Goal: Find specific page/section: Find specific page/section

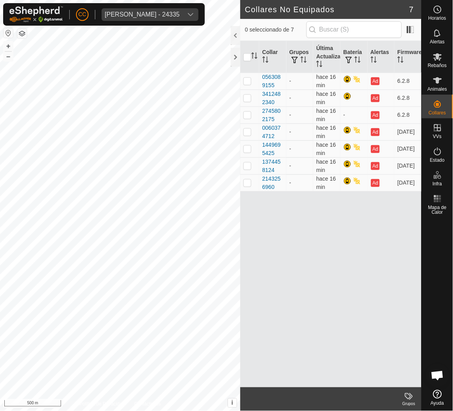
scroll to position [642, 0]
click at [146, 10] on span "[PERSON_NAME] - 24335" at bounding box center [142, 14] width 81 height 13
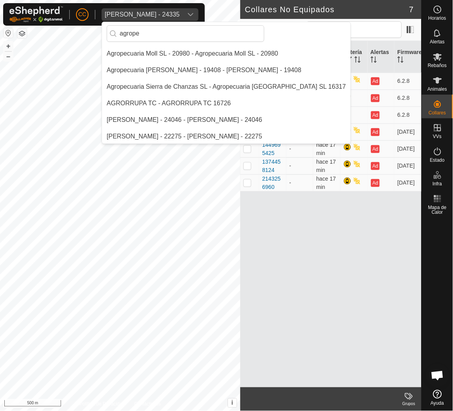
scroll to position [0, 0]
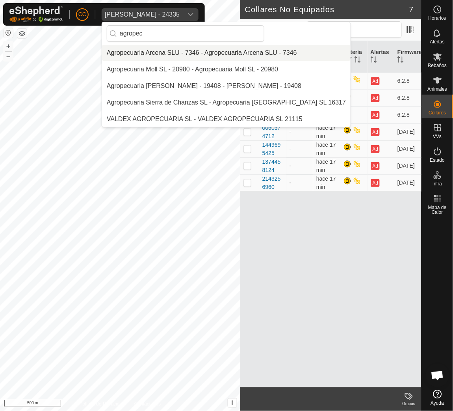
type input "agropec"
drag, startPoint x: 202, startPoint y: 60, endPoint x: 205, endPoint y: 54, distance: 6.7
click at [203, 56] on li "Agropecuaria Arcena SLU - 7346 - Agropecuaria Arcena SLU - 7346" at bounding box center [226, 53] width 249 height 16
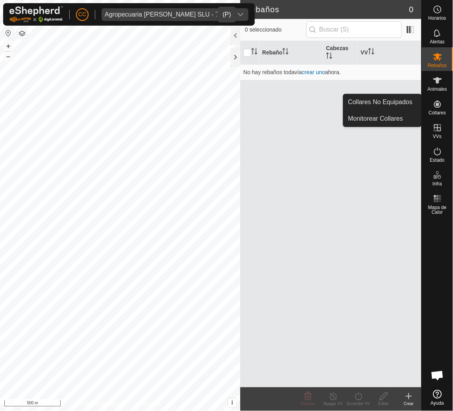
drag, startPoint x: 441, startPoint y: 116, endPoint x: 441, endPoint y: 110, distance: 6.3
click at [441, 110] on span "Collares" at bounding box center [437, 112] width 17 height 5
click at [405, 104] on link "Collares No Equipados" at bounding box center [383, 102] width 78 height 16
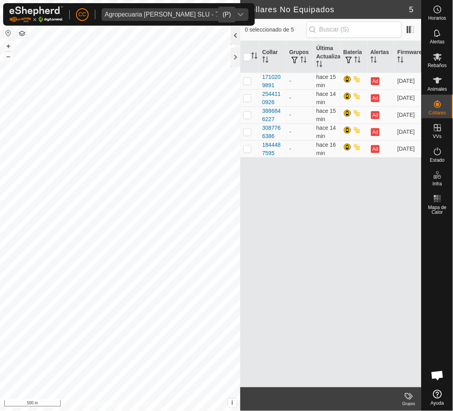
click at [233, 31] on div at bounding box center [235, 35] width 9 height 19
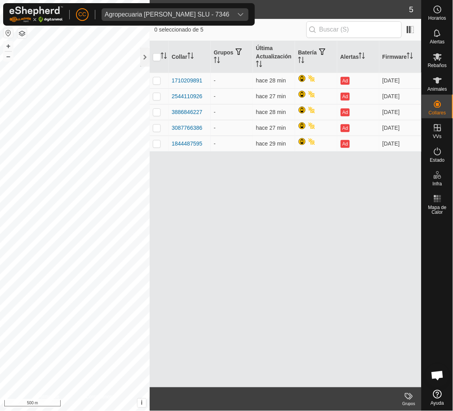
click at [154, 20] on span "Agropecuaria [PERSON_NAME] SLU - 7346" at bounding box center [167, 14] width 131 height 13
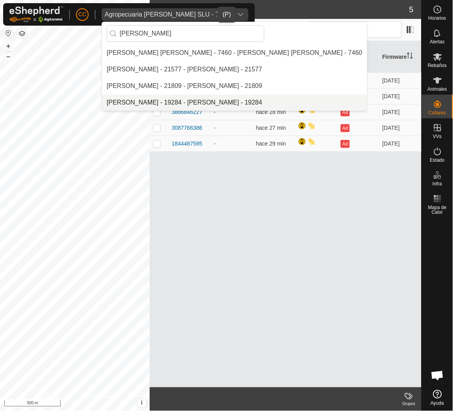
type input "[PERSON_NAME]"
click at [188, 101] on li "[PERSON_NAME] - 19284 - [PERSON_NAME] - 19284" at bounding box center [234, 103] width 265 height 16
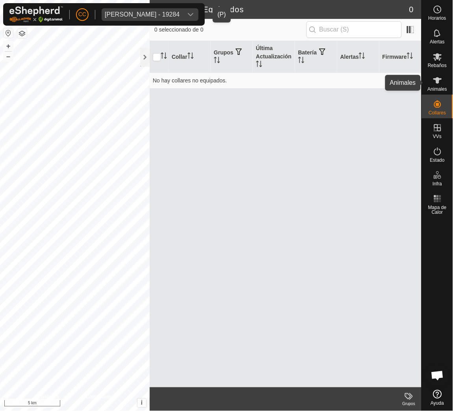
click at [432, 89] on span "Animales" at bounding box center [437, 89] width 19 height 5
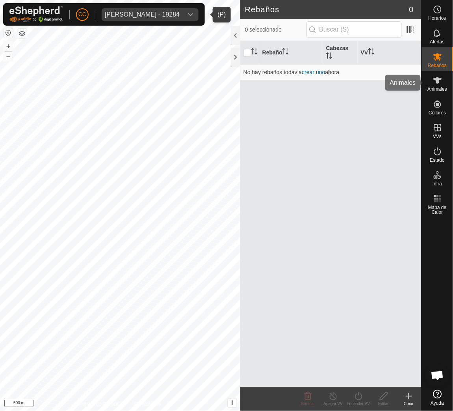
click at [439, 84] on icon at bounding box center [437, 80] width 9 height 9
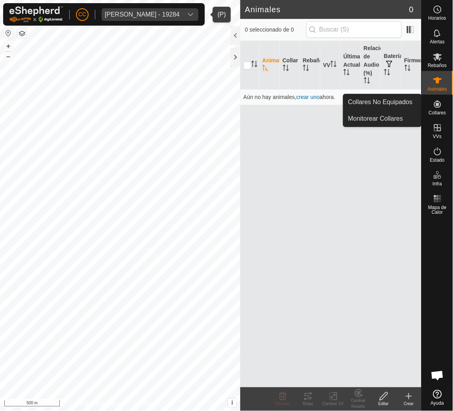
click at [437, 108] on icon at bounding box center [437, 103] width 9 height 9
click at [400, 101] on link "Collares No Equipados" at bounding box center [383, 102] width 78 height 16
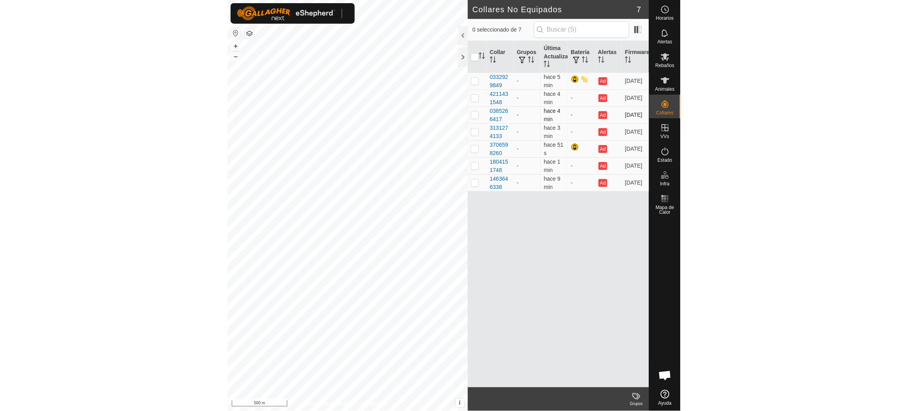
scroll to position [642, 0]
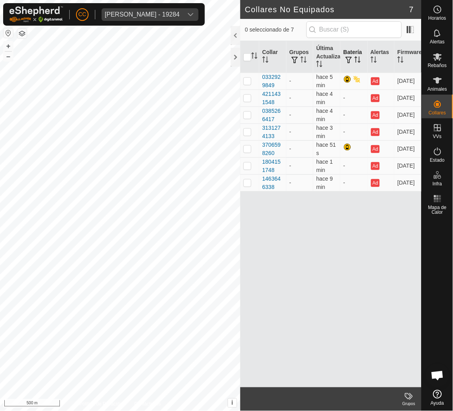
click at [361, 60] on icon "Activar para ordenar" at bounding box center [358, 59] width 6 height 6
click at [237, 37] on div at bounding box center [235, 35] width 9 height 19
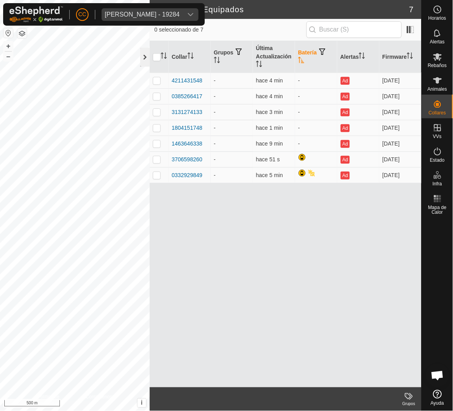
click at [143, 60] on div at bounding box center [144, 57] width 9 height 19
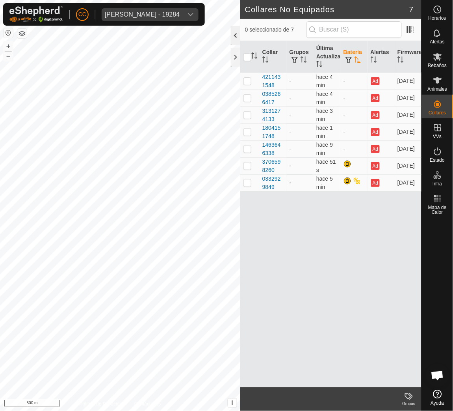
click at [238, 35] on div at bounding box center [235, 35] width 9 height 19
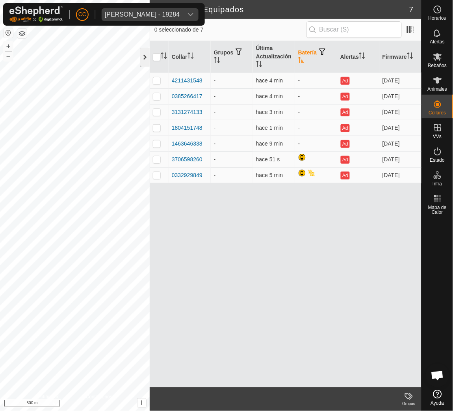
click at [144, 58] on div at bounding box center [144, 57] width 9 height 19
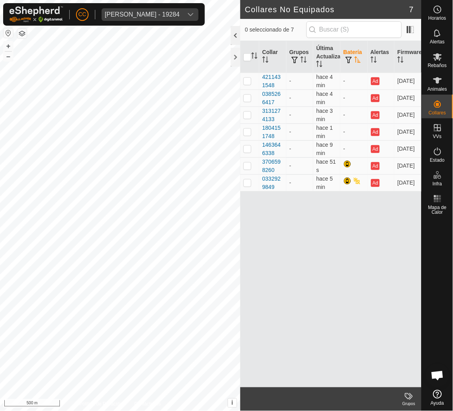
click at [238, 40] on div at bounding box center [235, 35] width 9 height 19
